Goal: Transaction & Acquisition: Purchase product/service

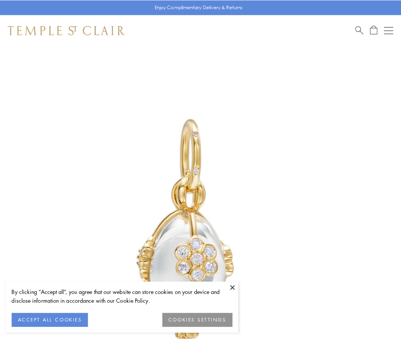
scroll to position [15, 0]
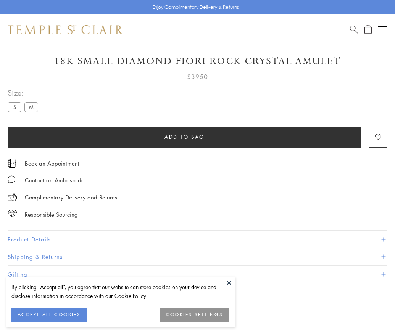
click at [184, 137] on span "Add to bag" at bounding box center [184, 137] width 40 height 8
